Goal: Information Seeking & Learning: Learn about a topic

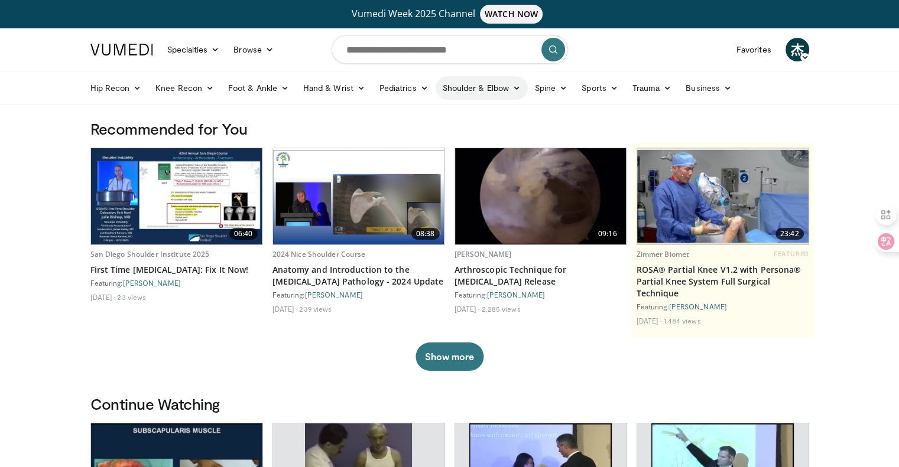
click at [518, 86] on icon at bounding box center [516, 88] width 8 height 8
click at [418, 118] on link "Elbow" at bounding box center [456, 115] width 141 height 19
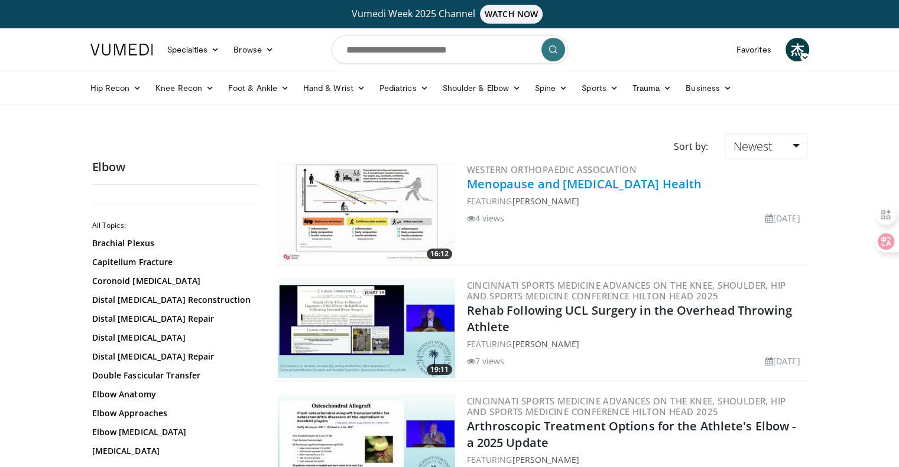
drag, startPoint x: 707, startPoint y: 187, endPoint x: 468, endPoint y: 180, distance: 239.4
click at [468, 180] on h2 "Menopause and [MEDICAL_DATA] Health" at bounding box center [636, 184] width 338 height 17
click at [792, 184] on h2 "Menopause and Musculoskeletal Health" at bounding box center [636, 184] width 338 height 17
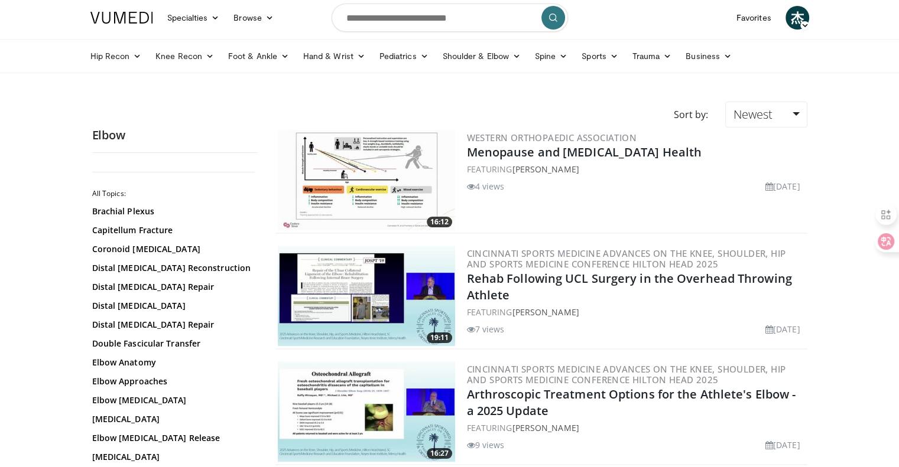
scroll to position [59, 0]
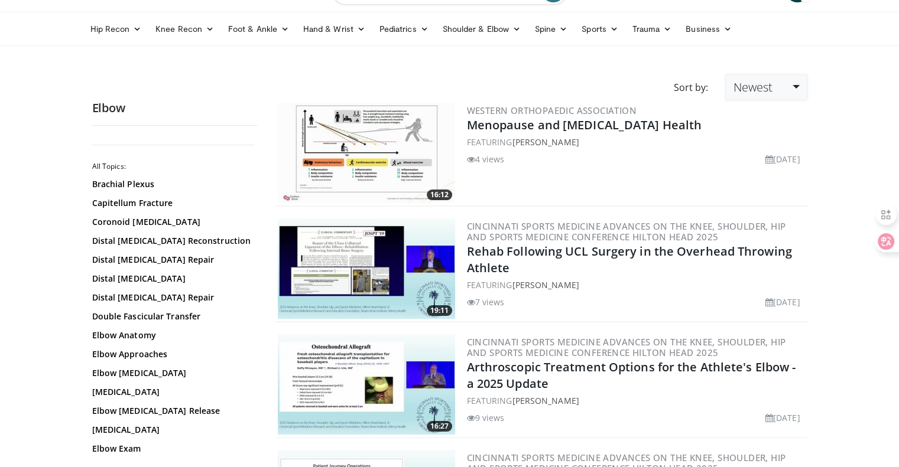
click at [783, 91] on link "Newest" at bounding box center [766, 87] width 82 height 26
click at [659, 180] on div "Western Orthopaedic Association Menopause and Musculoskeletal Health FEATURING …" at bounding box center [636, 153] width 338 height 100
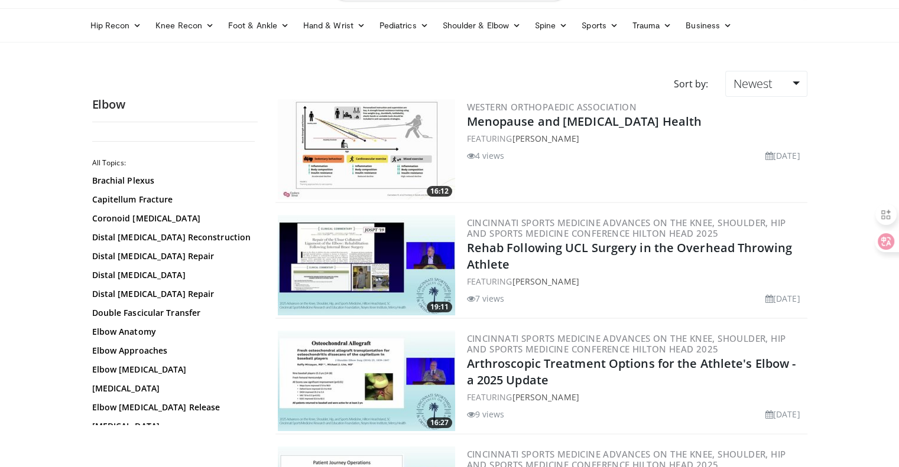
scroll to position [0, 0]
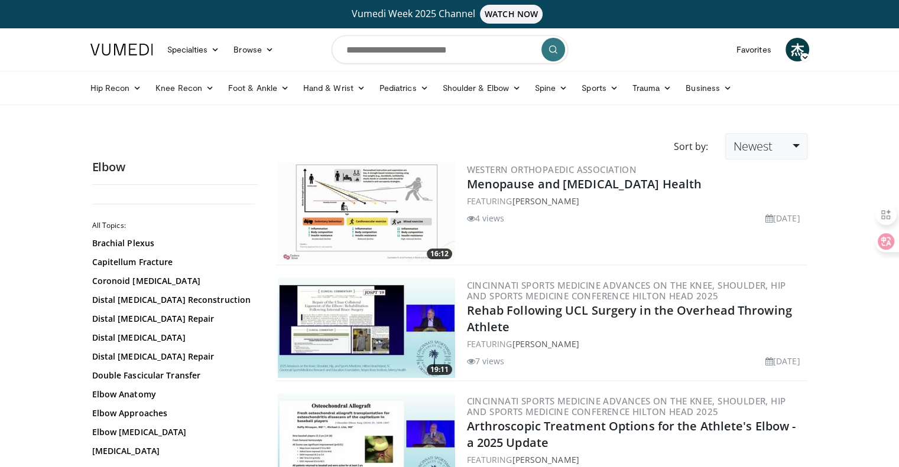
click at [763, 148] on span "Newest" at bounding box center [752, 146] width 39 height 16
click at [769, 197] on link "Thumbs Up" at bounding box center [771, 193] width 93 height 19
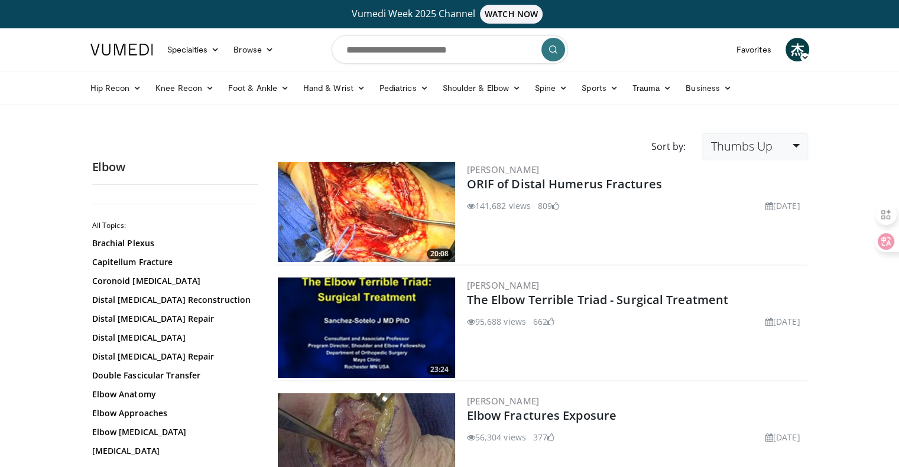
click at [753, 142] on span "Thumbs Up" at bounding box center [740, 146] width 61 height 16
click at [142, 399] on link "Elbow Anatomy" at bounding box center [172, 395] width 160 height 12
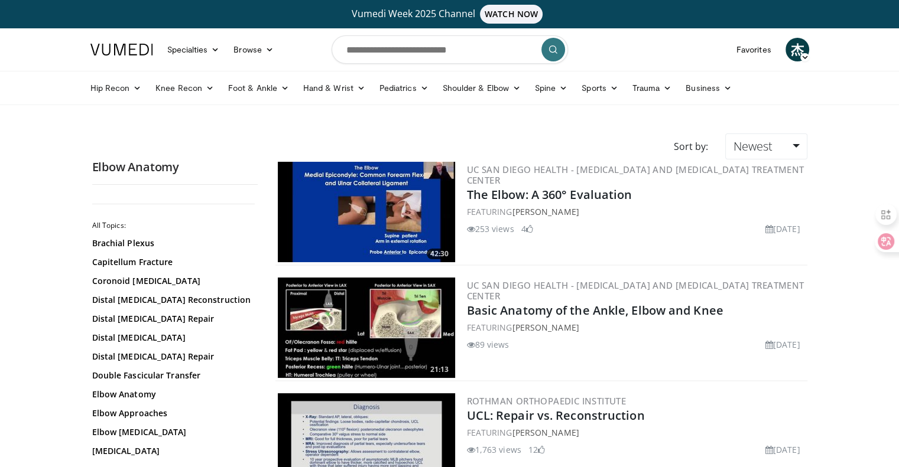
click at [621, 145] on div "Sort by: Newest Relevance Thumbs Up Comments Views Newest Oldest" at bounding box center [449, 147] width 733 height 26
drag, startPoint x: 648, startPoint y: 194, endPoint x: 466, endPoint y: 196, distance: 182.6
click at [466, 196] on div "42:30 UC San Diego Health - Hemophilia and Thrombosis Treatment Center The Elbo…" at bounding box center [541, 213] width 532 height 106
click at [605, 216] on div "FEATURING Randy Moore" at bounding box center [636, 212] width 338 height 12
drag, startPoint x: 603, startPoint y: 206, endPoint x: 469, endPoint y: 198, distance: 133.8
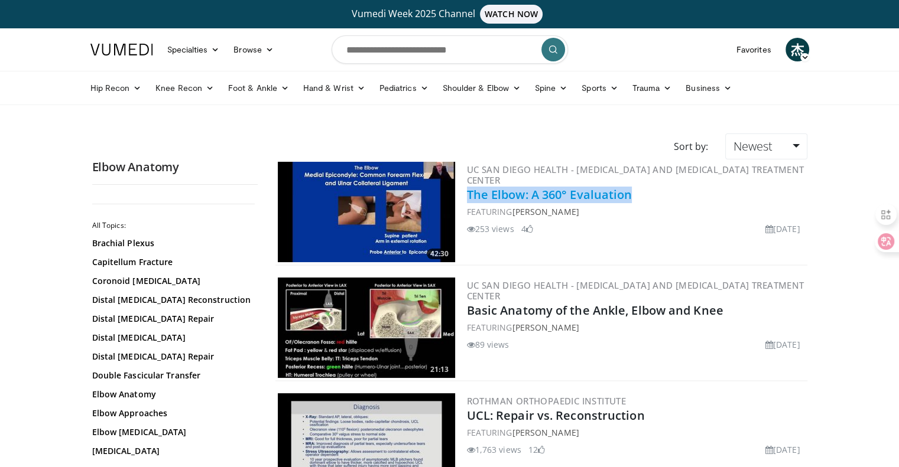
click at [469, 198] on h2 "The Elbow: A 360° Evaluation" at bounding box center [636, 195] width 338 height 17
click at [685, 190] on h2 "The Elbow: A 360° Evaluation" at bounding box center [636, 195] width 338 height 17
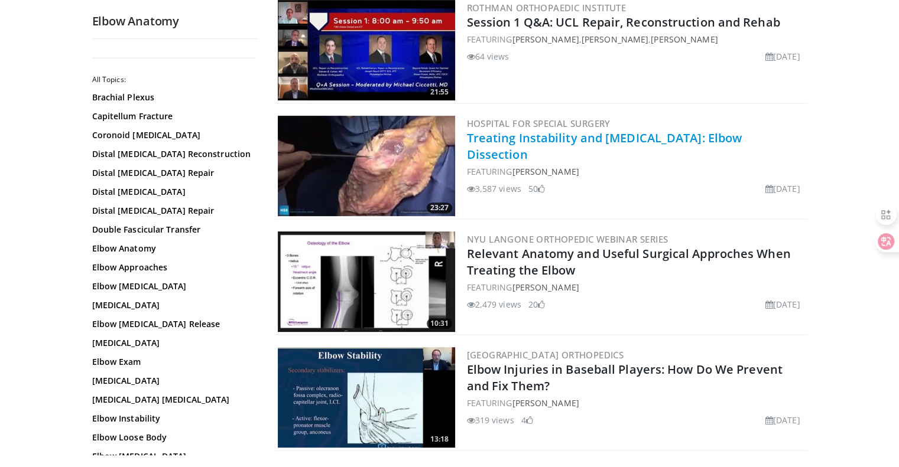
scroll to position [650, 0]
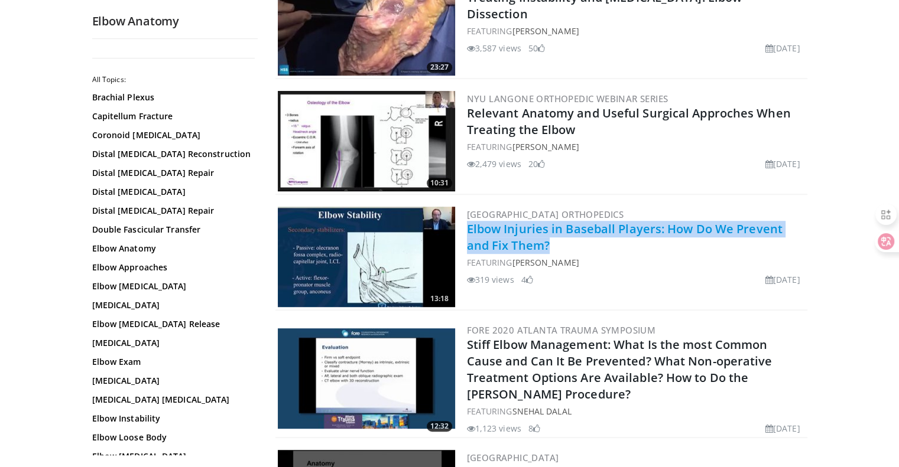
drag, startPoint x: 548, startPoint y: 246, endPoint x: 468, endPoint y: 228, distance: 82.3
click at [468, 228] on h2 "Elbow Injuries in Baseball Players: How Do We Prevent and Fix Them?" at bounding box center [636, 237] width 338 height 33
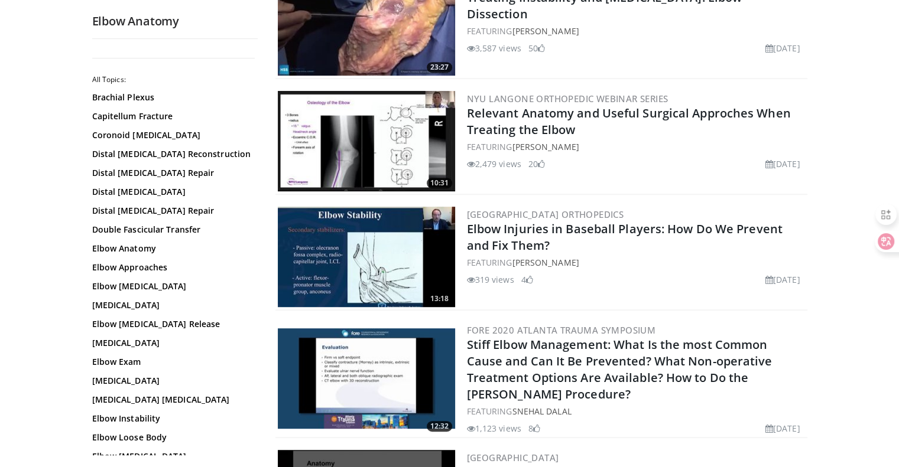
click at [562, 182] on div "NYU Langone Orthopedic Webinar Series Relevant Anatomy and Useful Surgical Appr…" at bounding box center [636, 141] width 338 height 100
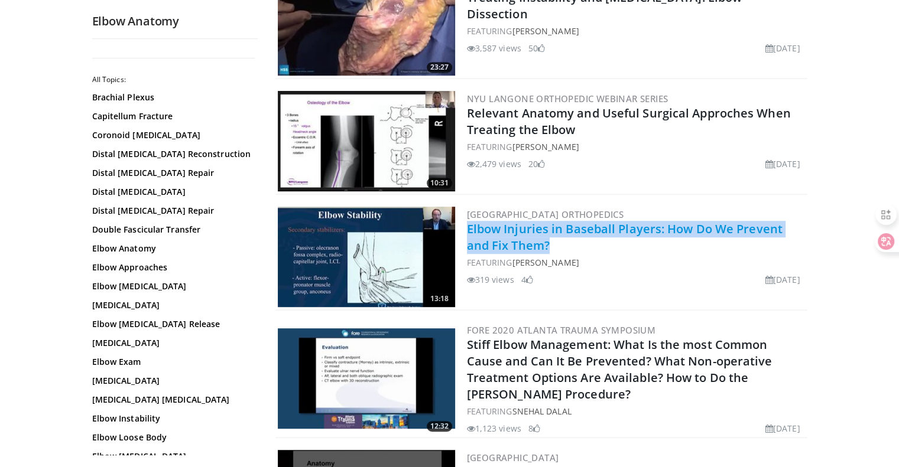
drag, startPoint x: 549, startPoint y: 242, endPoint x: 469, endPoint y: 233, distance: 80.8
click at [469, 233] on h2 "Elbow Injuries in Baseball Players: How Do We Prevent and Fix Them?" at bounding box center [636, 237] width 338 height 33
click at [538, 242] on h2 "Elbow Injuries in Baseball Players: How Do We Prevent and Fix Them?" at bounding box center [636, 237] width 338 height 33
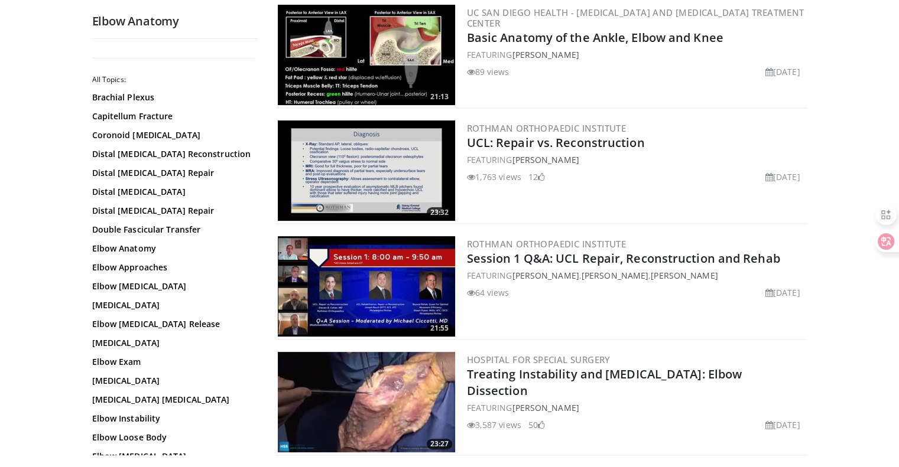
scroll to position [0, 0]
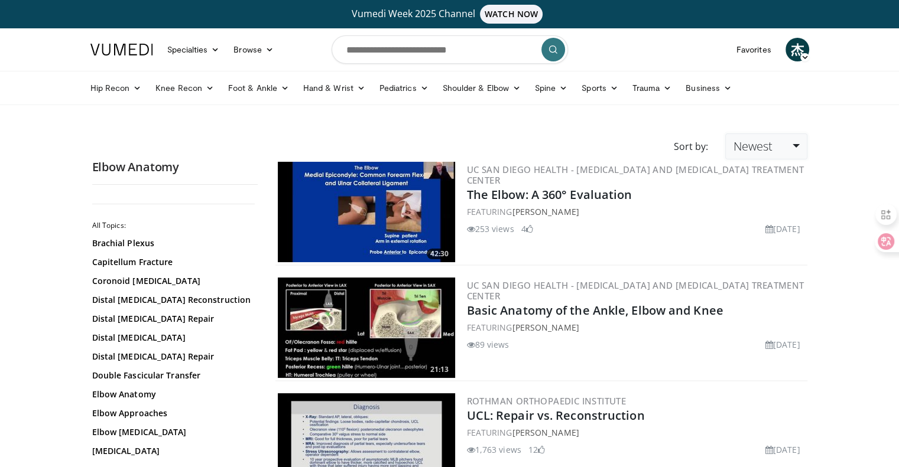
click at [761, 139] on span "Newest" at bounding box center [752, 146] width 39 height 16
click at [763, 232] on link "Views" at bounding box center [771, 231] width 93 height 19
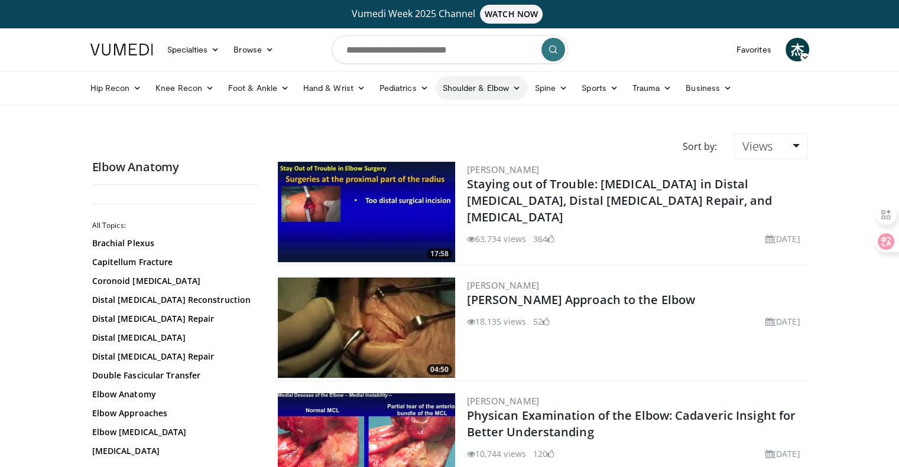
click at [488, 84] on link "Shoulder & Elbow" at bounding box center [481, 88] width 92 height 24
click at [486, 135] on link "Shoulder" at bounding box center [456, 134] width 141 height 19
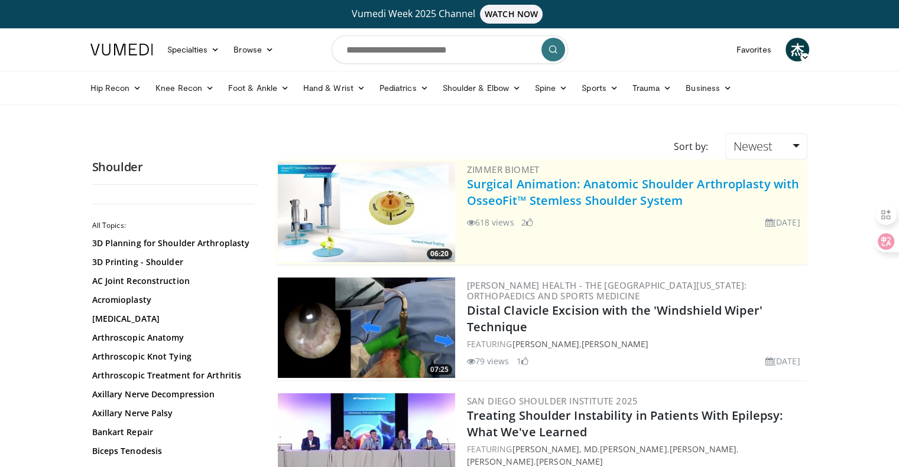
click at [558, 206] on link "Surgical Animation: Anatomic Shoulder Arthroplasty with OsseoFit™ Stemless Shou…" at bounding box center [633, 192] width 333 height 32
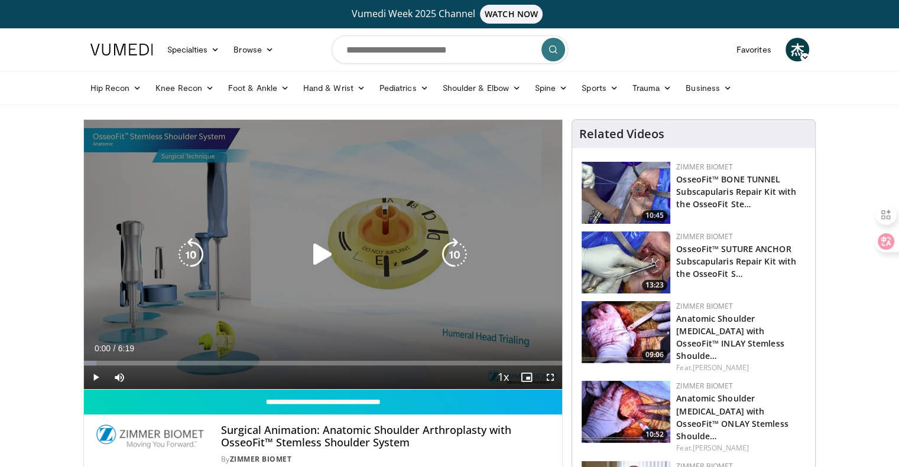
click at [327, 256] on icon "Video Player" at bounding box center [322, 254] width 33 height 33
drag, startPoint x: 552, startPoint y: 376, endPoint x: 552, endPoint y: 448, distance: 71.5
click at [552, 376] on span "Video Player" at bounding box center [550, 378] width 24 height 24
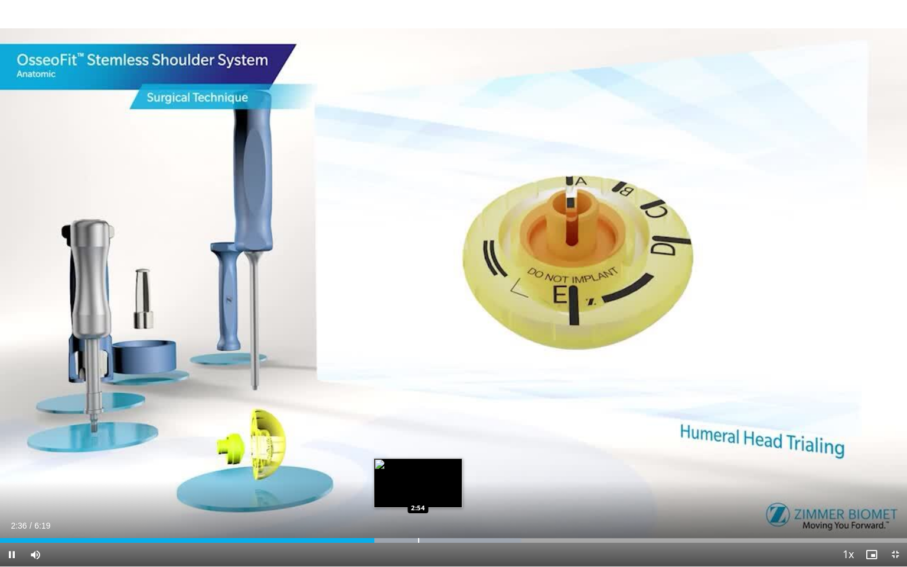
click at [418, 467] on div "Loaded : 57.47% 2:36 2:54" at bounding box center [453, 540] width 907 height 5
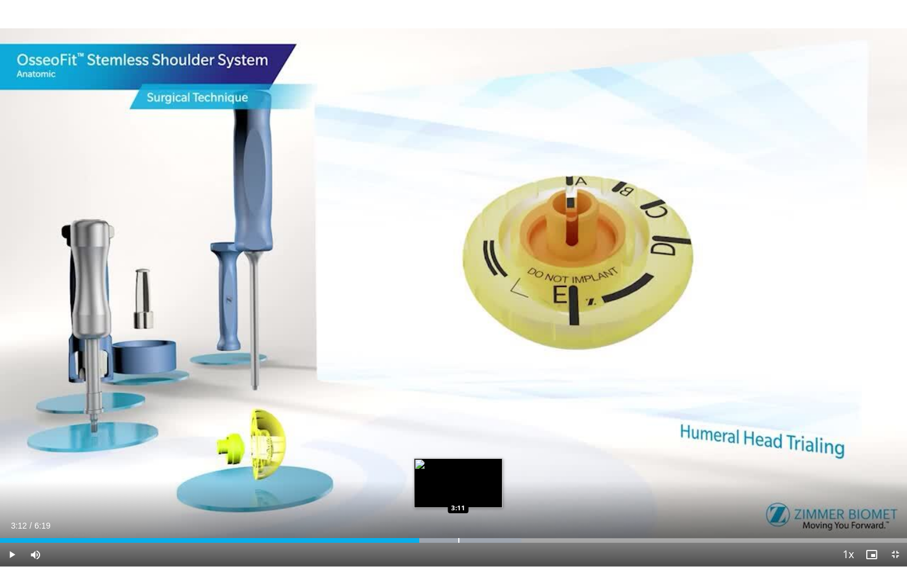
click at [458, 467] on div "Loaded : 57.47% 3:12 3:11" at bounding box center [453, 537] width 907 height 11
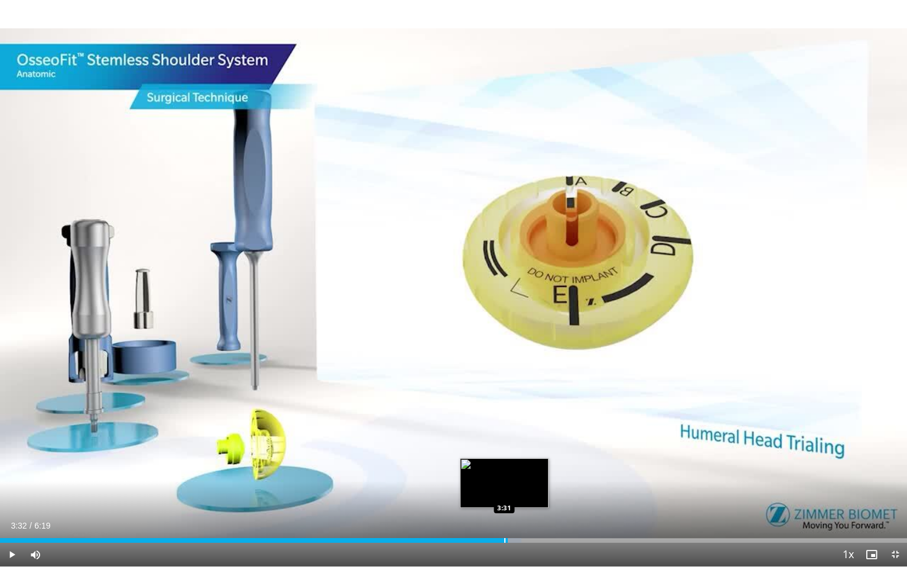
click at [508, 467] on div "Loaded : 57.47% 3:15 3:31" at bounding box center [453, 537] width 907 height 11
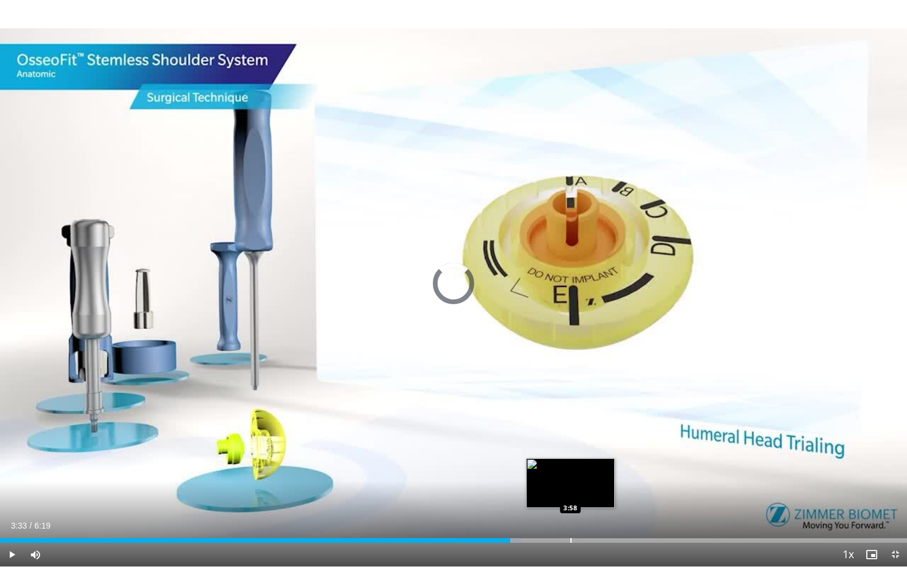
click at [571, 467] on div "Progress Bar" at bounding box center [571, 540] width 1 height 5
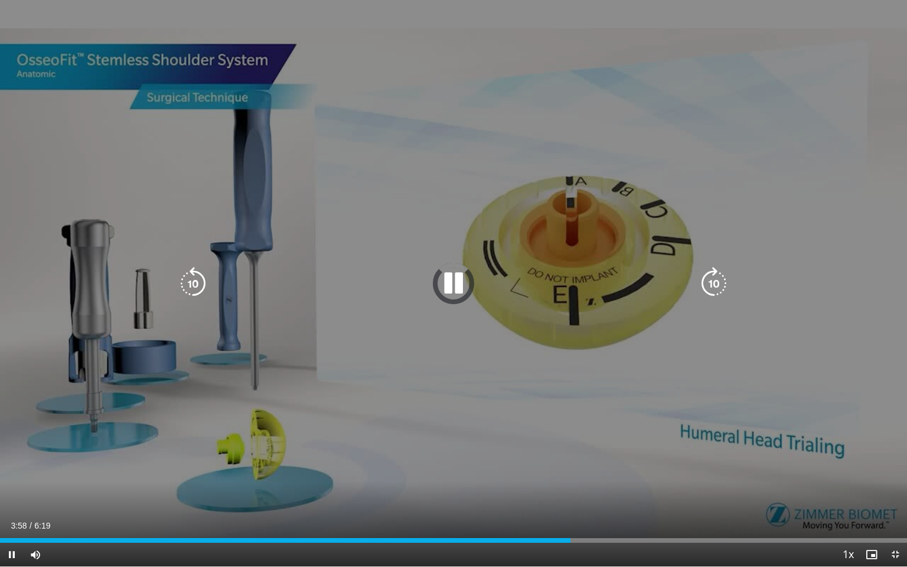
click at [454, 282] on icon "Video Player" at bounding box center [453, 283] width 33 height 33
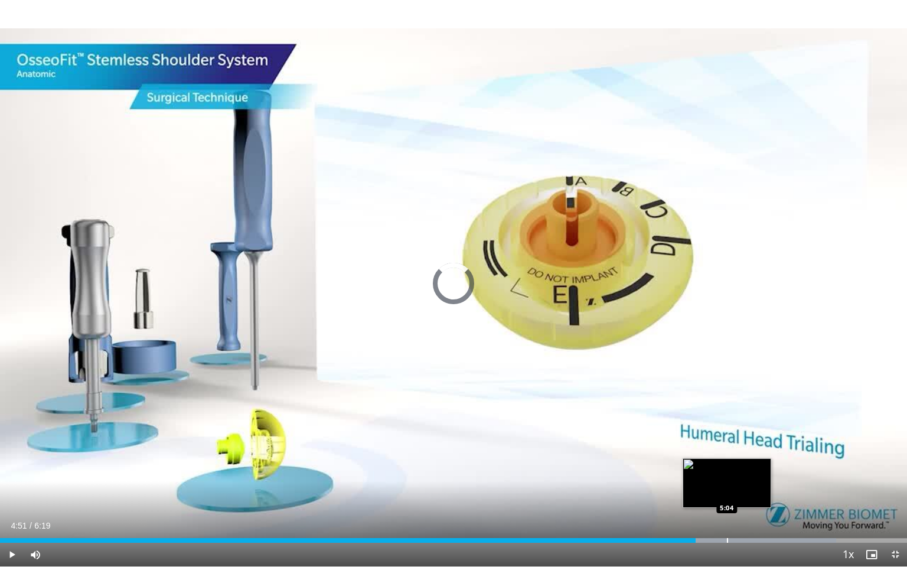
click at [727, 467] on div "Progress Bar" at bounding box center [727, 540] width 1 height 5
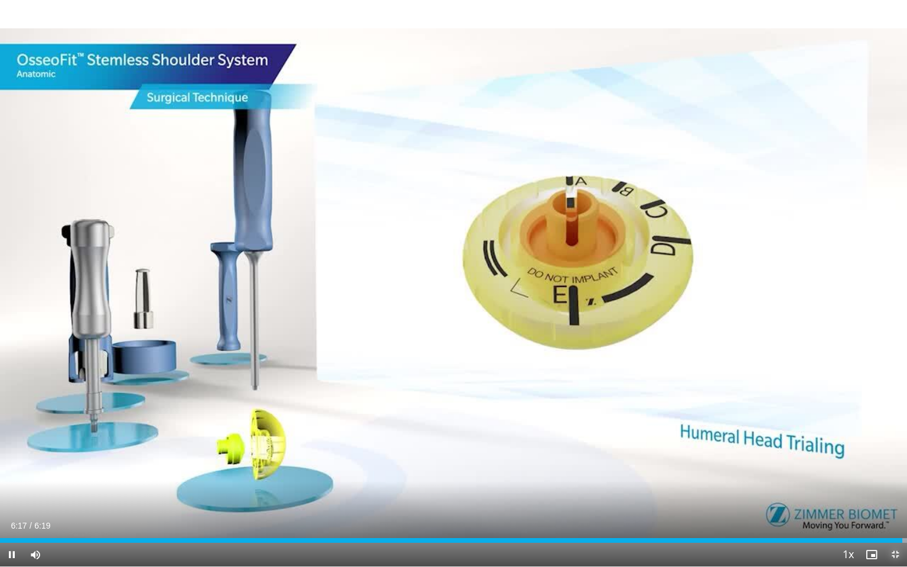
click at [897, 467] on span "Video Player" at bounding box center [896, 555] width 24 height 24
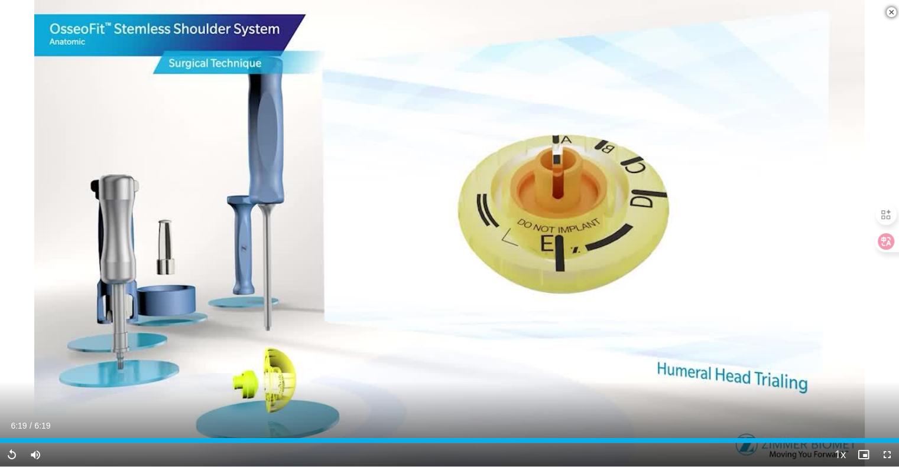
scroll to position [354, 0]
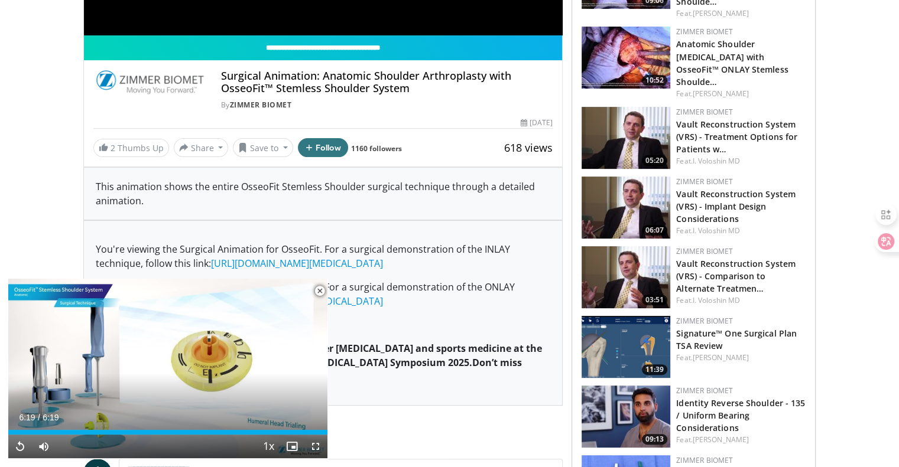
click at [321, 292] on span "Video Player" at bounding box center [320, 291] width 24 height 24
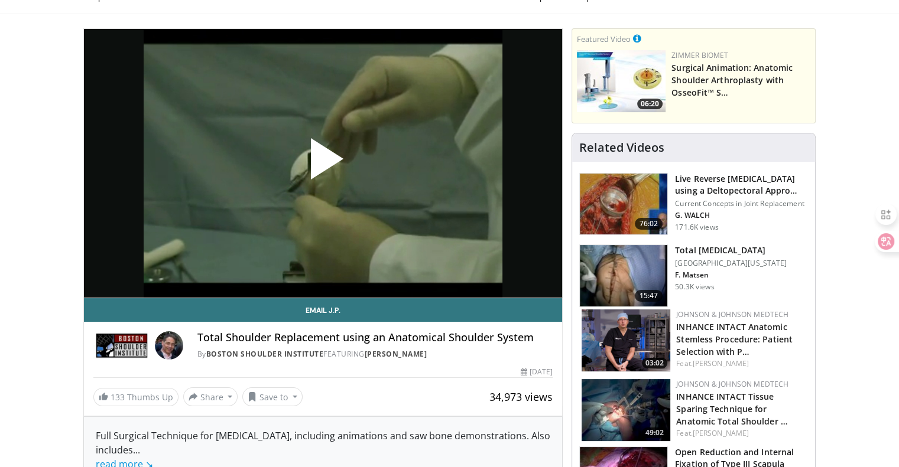
scroll to position [118, 0]
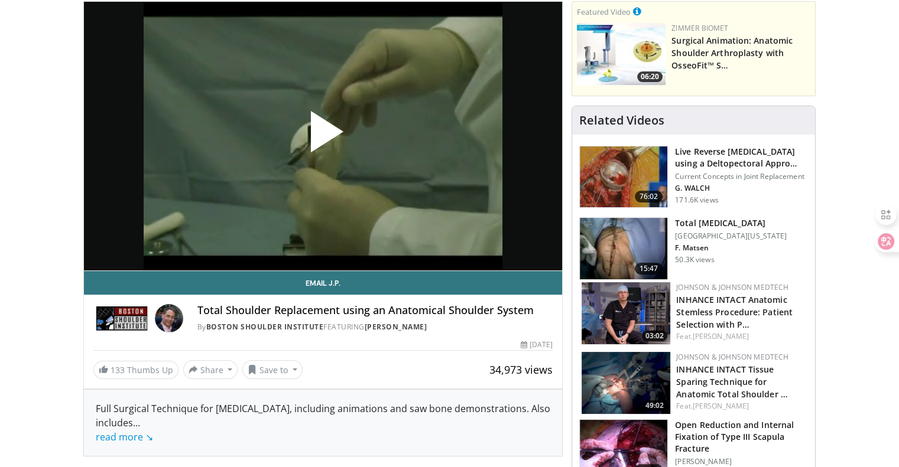
click at [323, 136] on span "Video Player" at bounding box center [323, 136] width 0 height 0
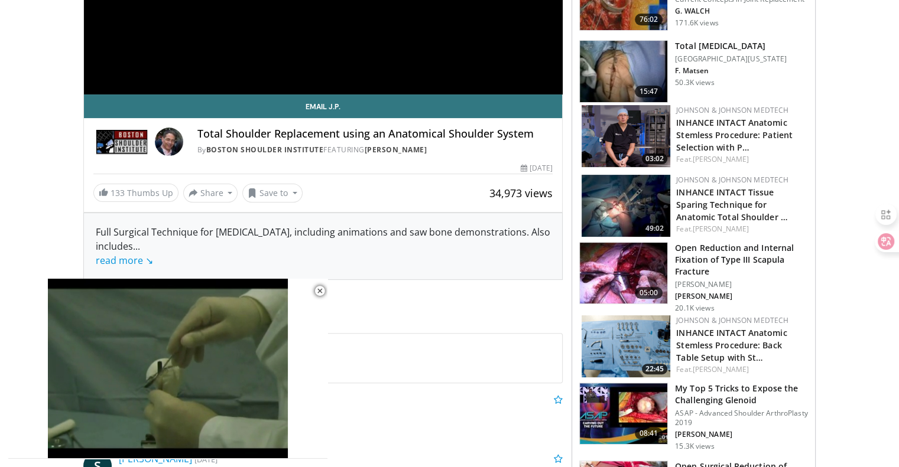
scroll to position [0, 0]
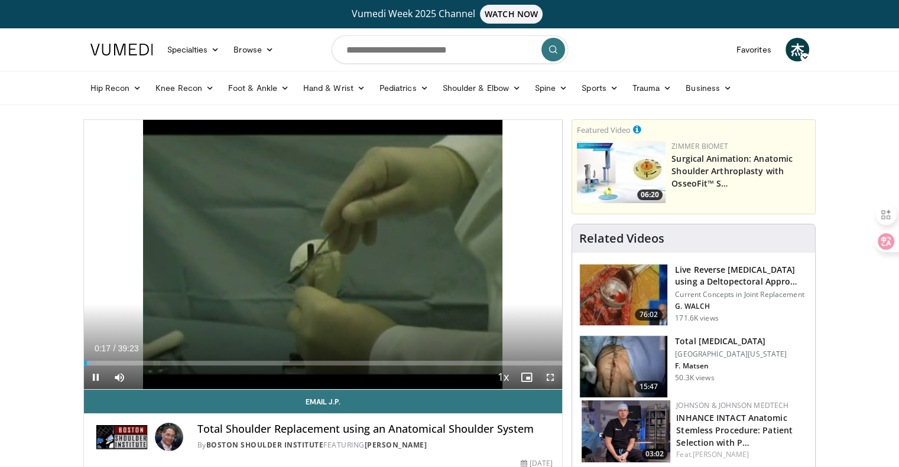
click at [550, 380] on span "Video Player" at bounding box center [550, 378] width 24 height 24
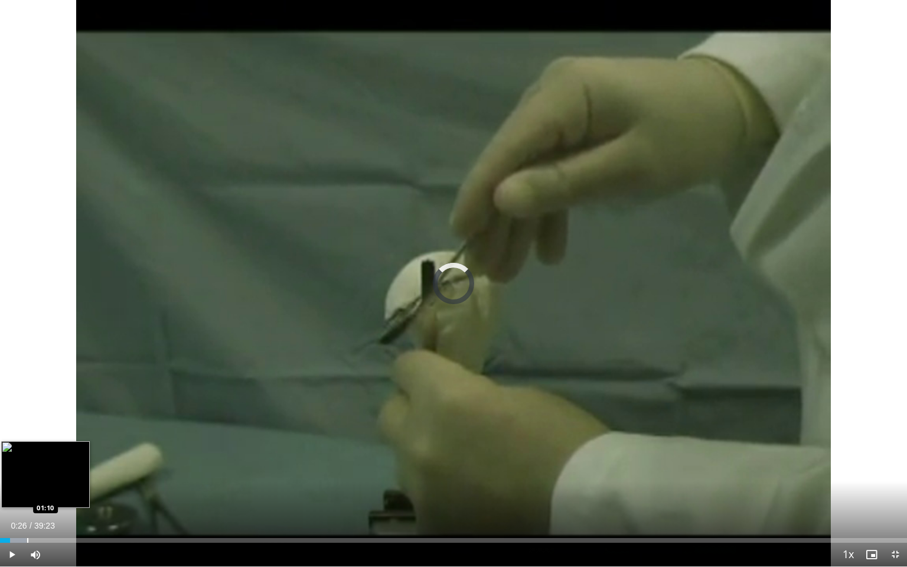
click at [27, 467] on div "Progress Bar" at bounding box center [27, 540] width 1 height 5
click at [57, 467] on div "Progress Bar" at bounding box center [57, 540] width 1 height 5
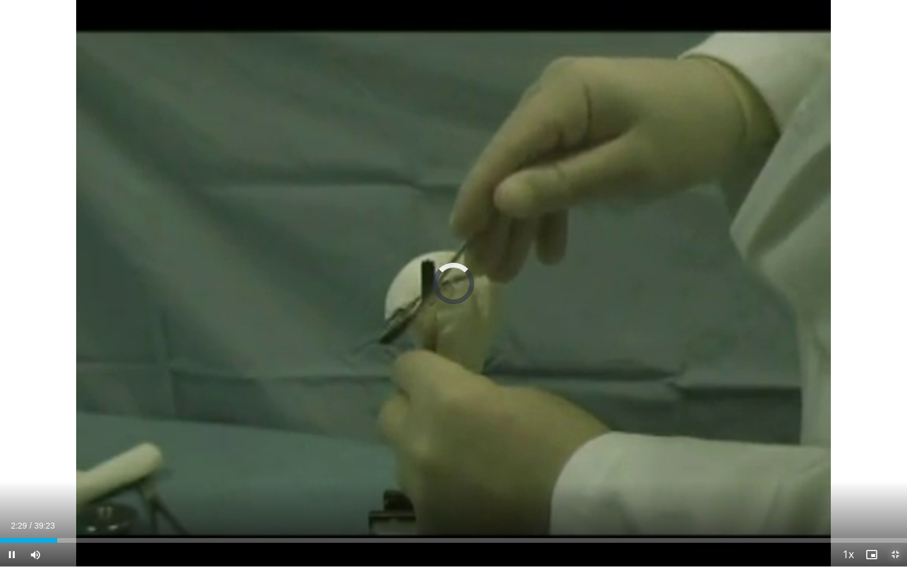
click at [894, 467] on span "Video Player" at bounding box center [896, 555] width 24 height 24
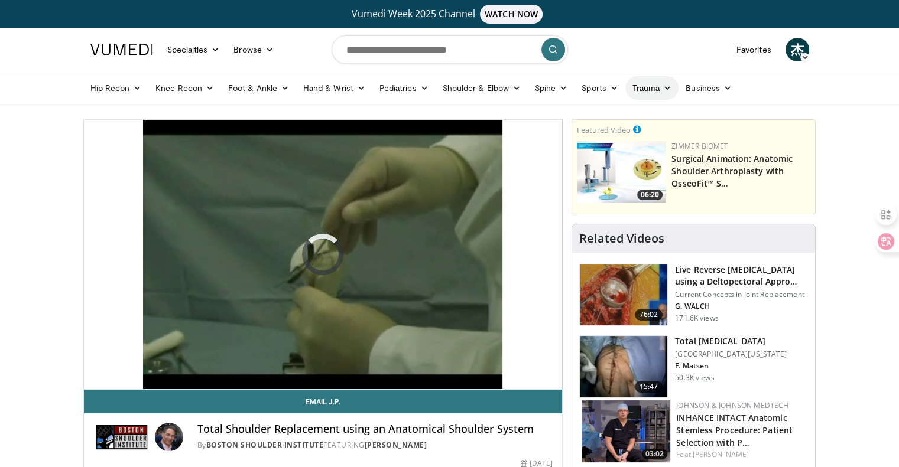
click at [666, 89] on icon at bounding box center [667, 88] width 8 height 8
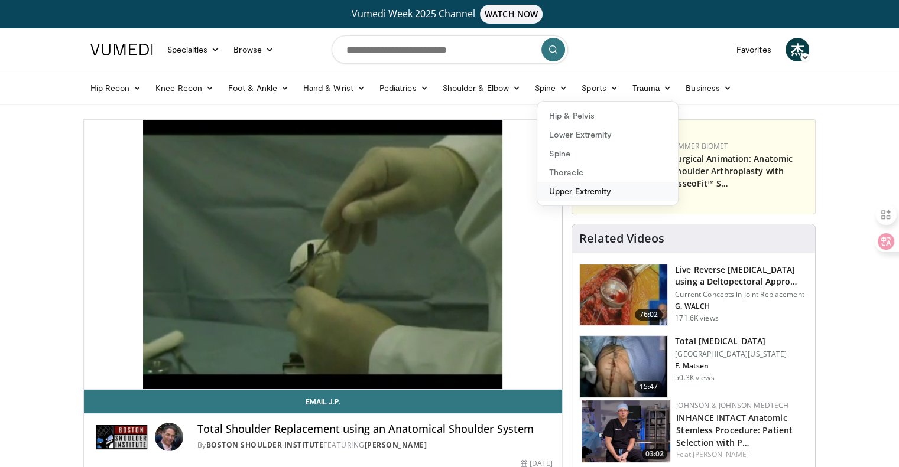
click at [591, 185] on link "Upper Extremity" at bounding box center [607, 191] width 141 height 19
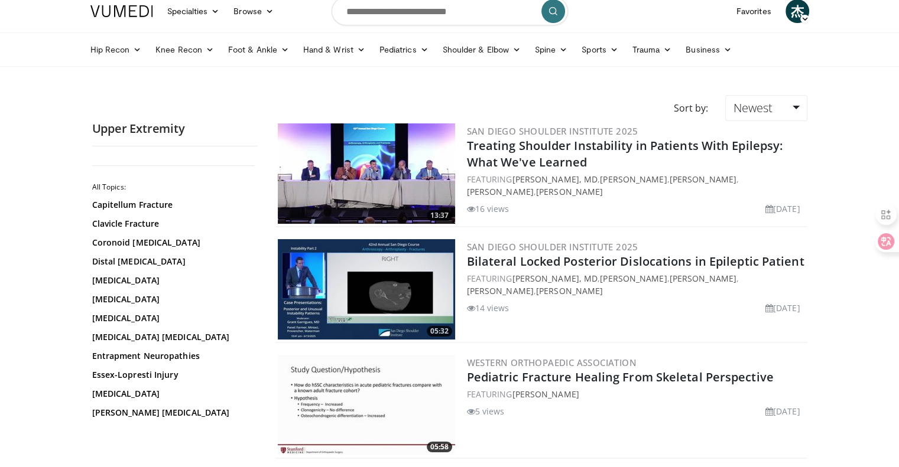
scroll to position [59, 0]
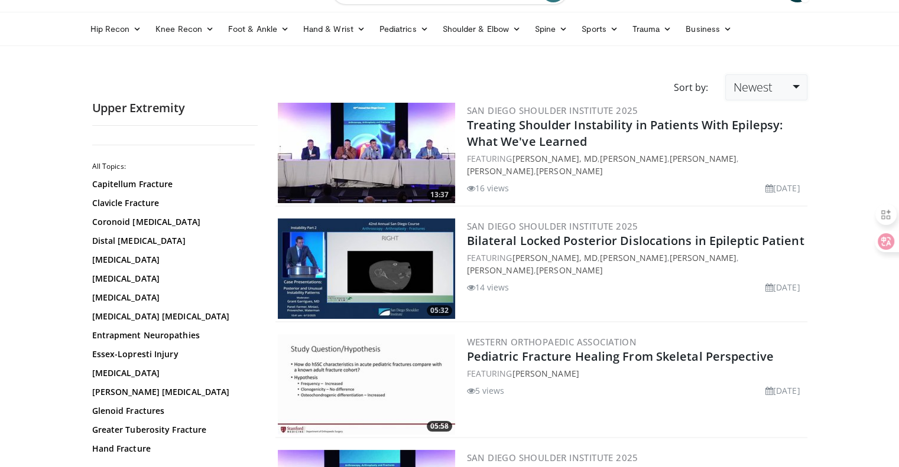
click at [762, 87] on span "Newest" at bounding box center [752, 87] width 39 height 16
click at [770, 140] on link "Thumbs Up" at bounding box center [771, 134] width 93 height 19
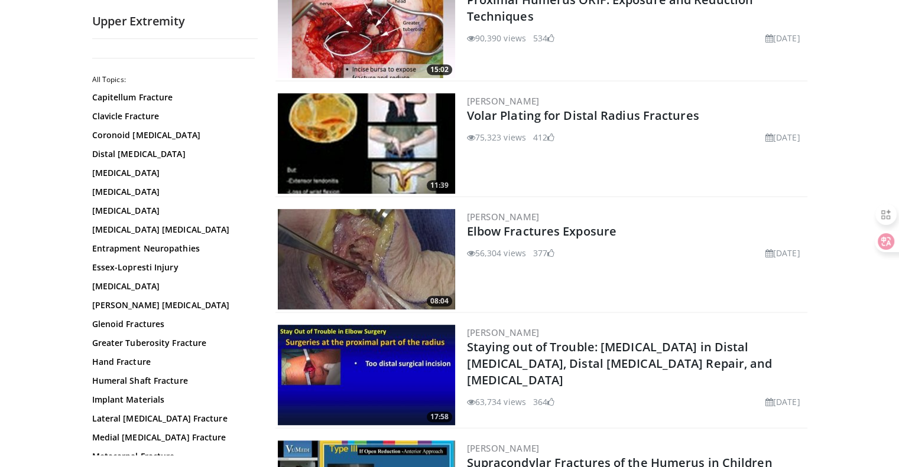
scroll to position [591, 0]
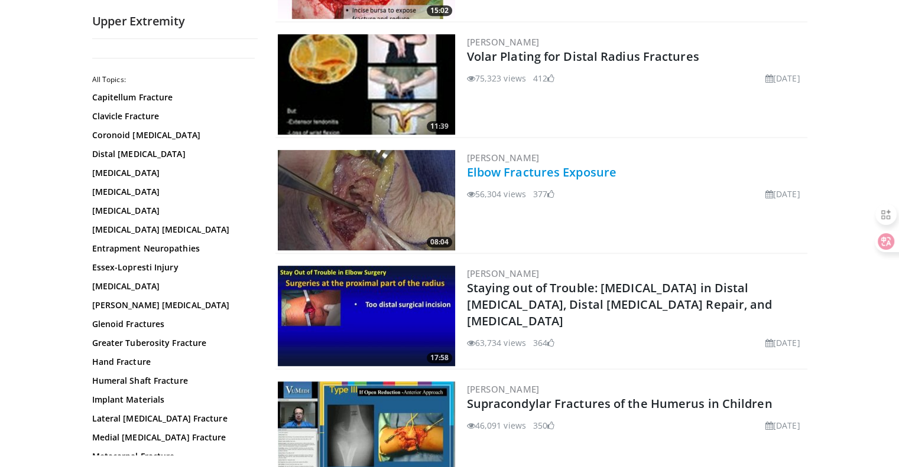
click at [527, 170] on link "Elbow Fractures Exposure" at bounding box center [541, 172] width 149 height 16
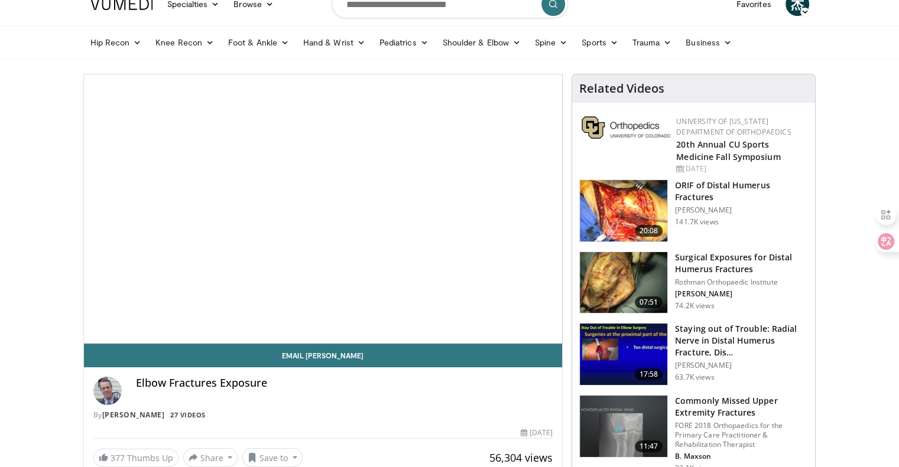
scroll to position [59, 0]
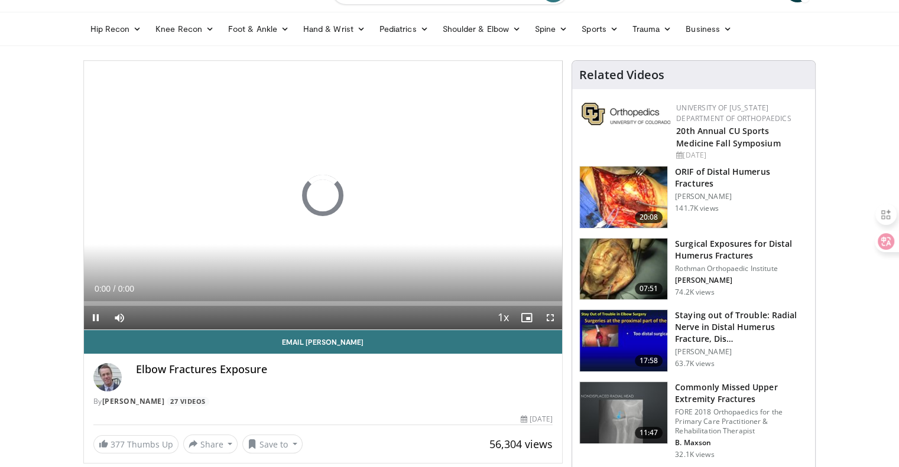
drag, startPoint x: 466, startPoint y: 408, endPoint x: 444, endPoint y: 419, distance: 24.0
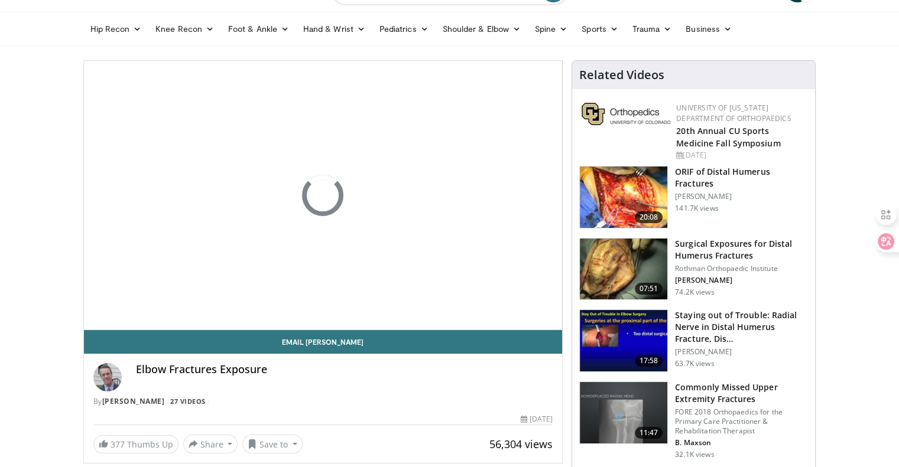
scroll to position [0, 0]
drag, startPoint x: 444, startPoint y: 419, endPoint x: 375, endPoint y: 379, distance: 80.2
click at [375, 379] on div "Elbow Fractures Exposure" at bounding box center [344, 377] width 417 height 28
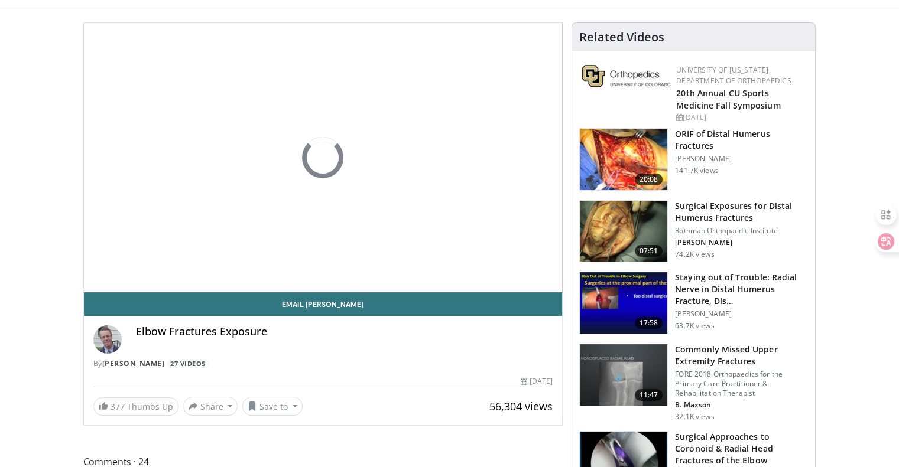
scroll to position [118, 0]
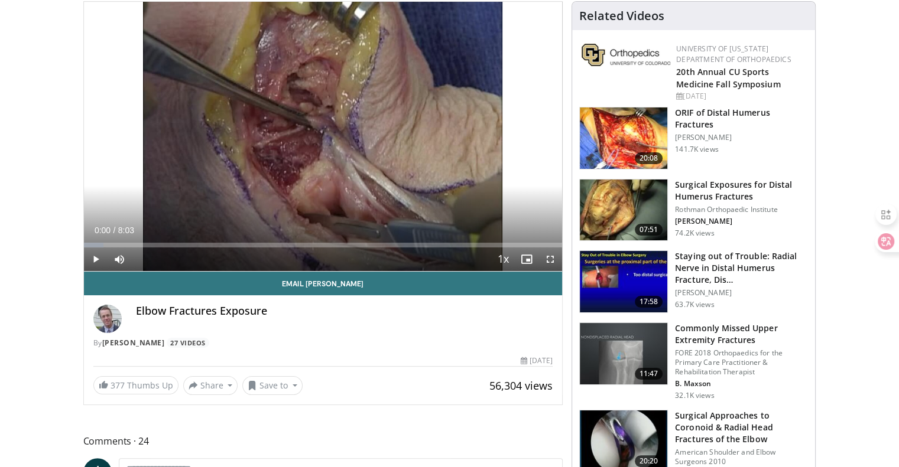
drag, startPoint x: 513, startPoint y: 192, endPoint x: 302, endPoint y: 316, distance: 244.2
click at [302, 316] on h4 "Elbow Fractures Exposure" at bounding box center [344, 311] width 417 height 13
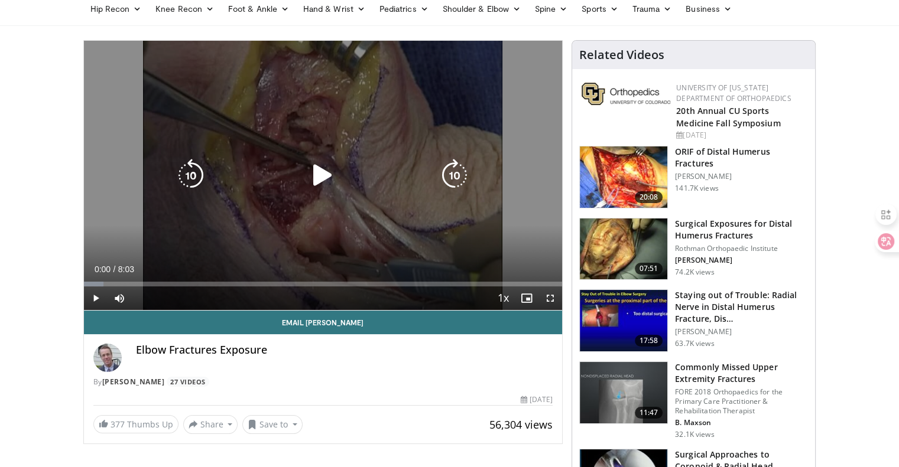
scroll to position [59, 0]
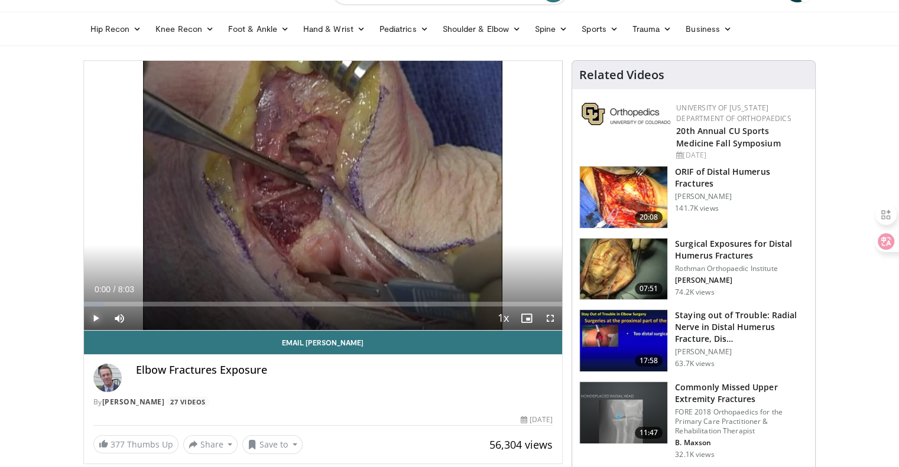
click at [97, 311] on span "Video Player" at bounding box center [96, 319] width 24 height 24
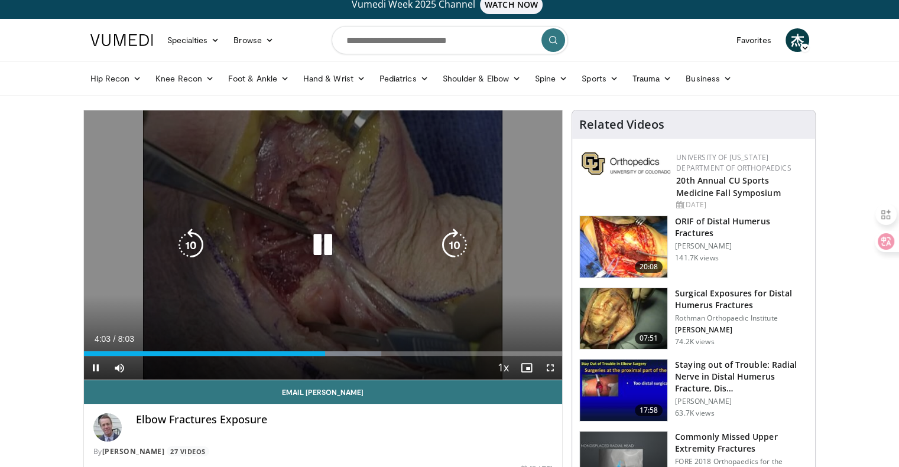
scroll to position [0, 0]
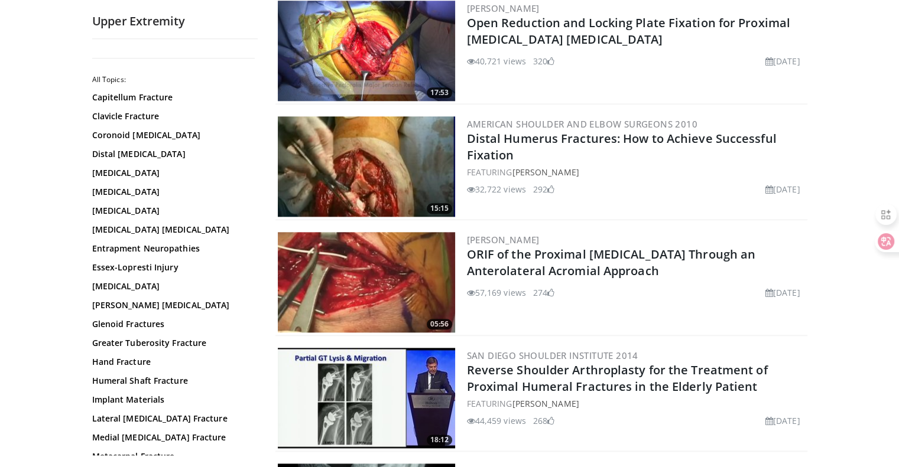
scroll to position [1182, 0]
